Goal: Information Seeking & Learning: Learn about a topic

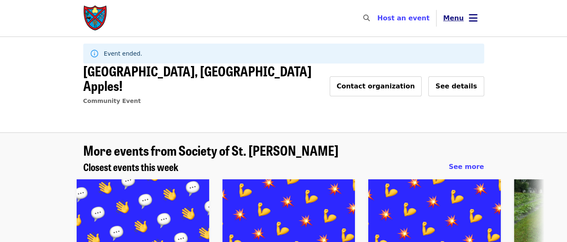
click at [462, 17] on span "Menu" at bounding box center [453, 18] width 21 height 8
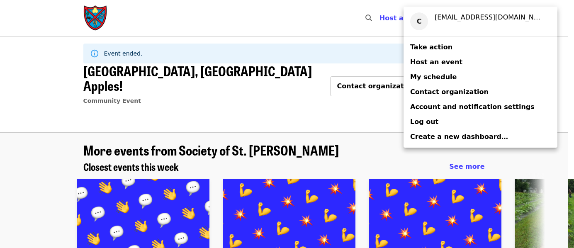
click at [429, 79] on span "My schedule" at bounding box center [433, 77] width 46 height 8
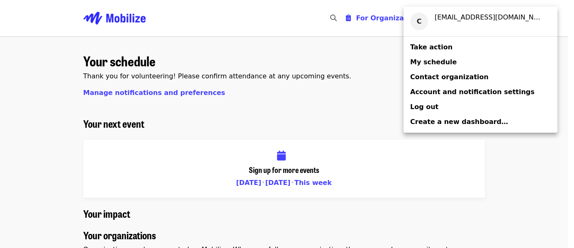
click at [27, 125] on div "Account menu" at bounding box center [287, 124] width 574 height 248
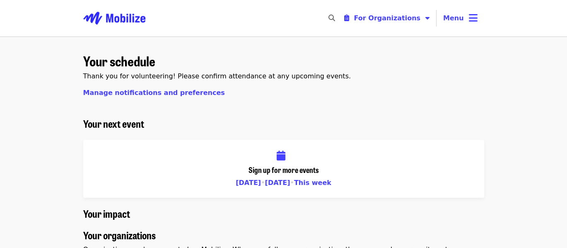
click at [312, 180] on span "This week" at bounding box center [312, 183] width 37 height 8
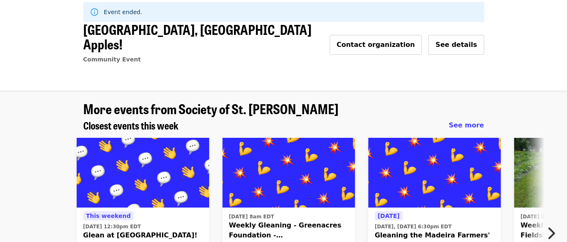
scroll to position [83, 0]
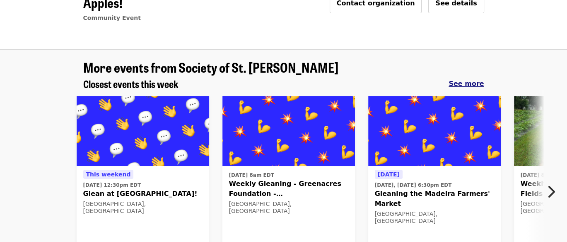
click at [476, 80] on span "See more" at bounding box center [466, 84] width 35 height 8
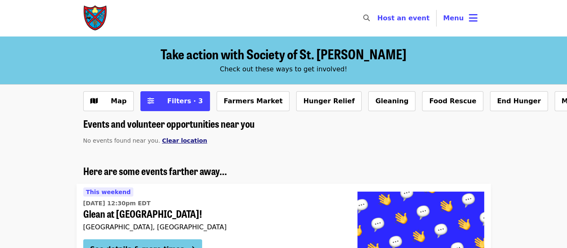
click at [173, 141] on span "Clear location" at bounding box center [184, 140] width 45 height 7
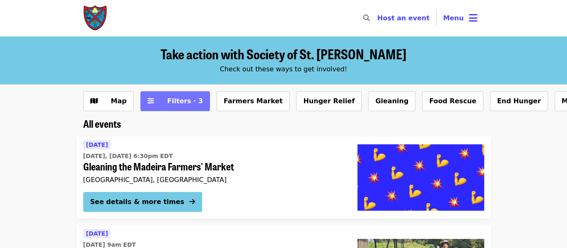
click at [189, 103] on span "Filters · 3" at bounding box center [185, 101] width 36 height 8
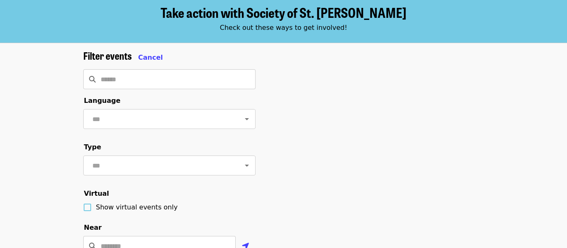
scroll to position [166, 0]
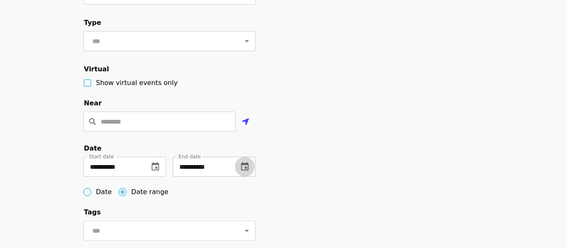
click at [250, 177] on button "change date" at bounding box center [245, 167] width 20 height 20
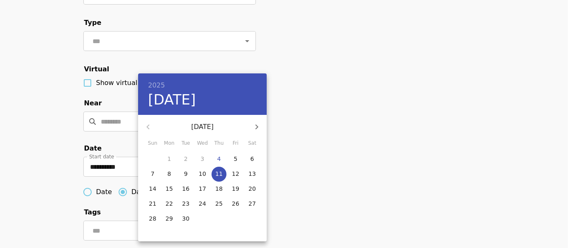
click at [257, 128] on icon "button" at bounding box center [257, 127] width 10 height 10
click at [233, 219] on p "31" at bounding box center [235, 218] width 7 height 8
type input "**********"
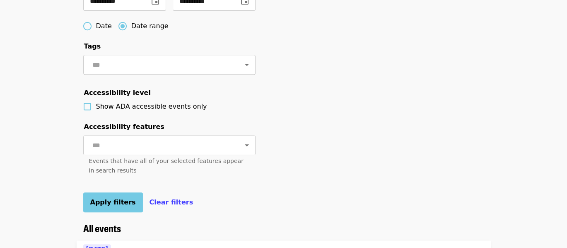
scroll to position [373, 0]
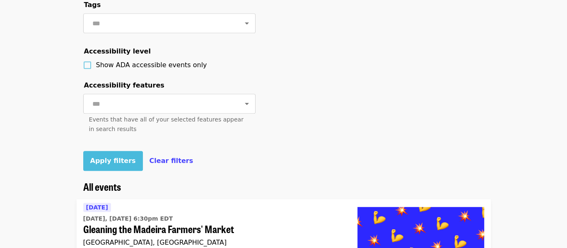
click at [109, 165] on span "Apply filters" at bounding box center [113, 161] width 46 height 8
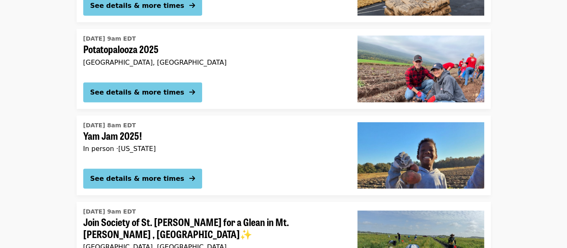
scroll to position [1946, 0]
